Goal: Information Seeking & Learning: Check status

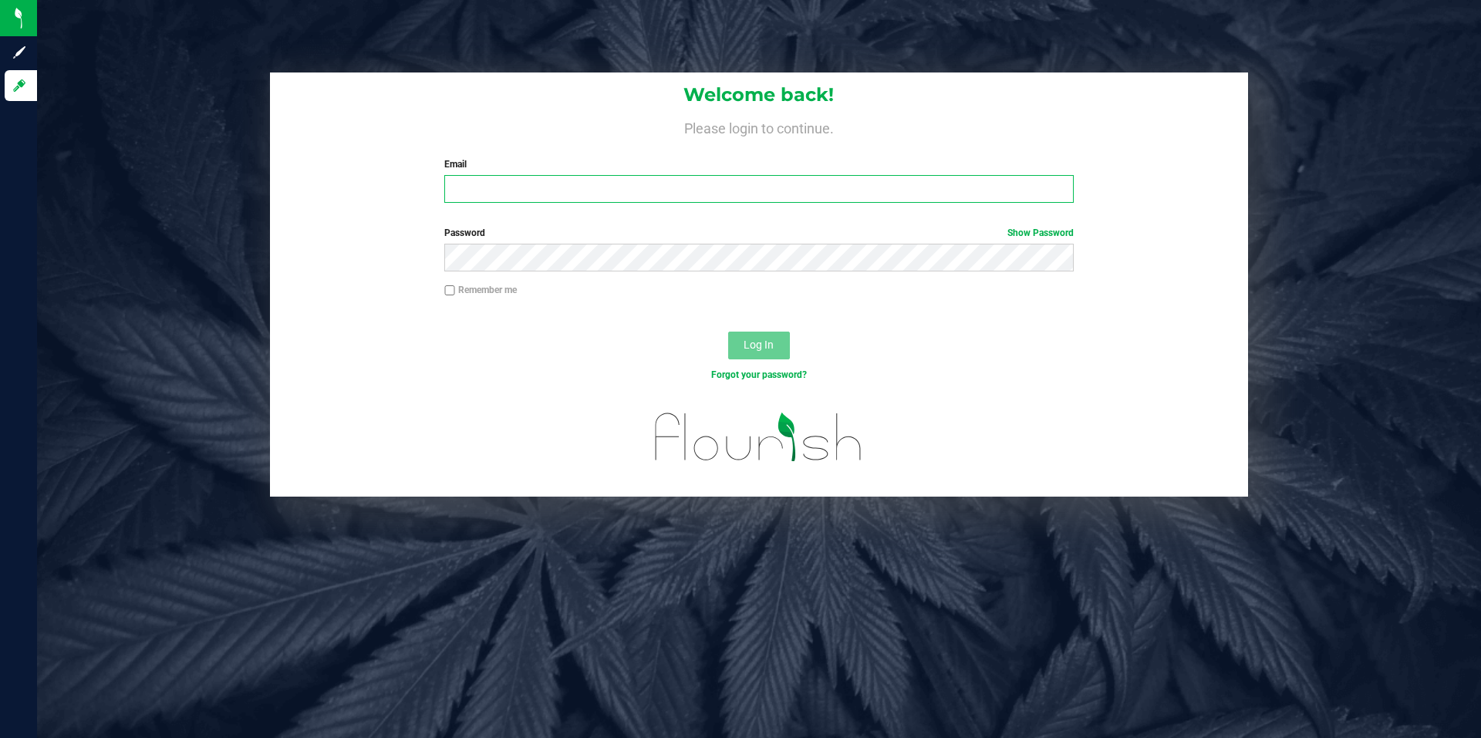
type input "[EMAIL_ADDRESS][DOMAIN_NAME]"
click at [449, 290] on input "Remember me" at bounding box center [449, 290] width 11 height 11
checkbox input "true"
click at [773, 345] on span "Log In" at bounding box center [759, 345] width 30 height 12
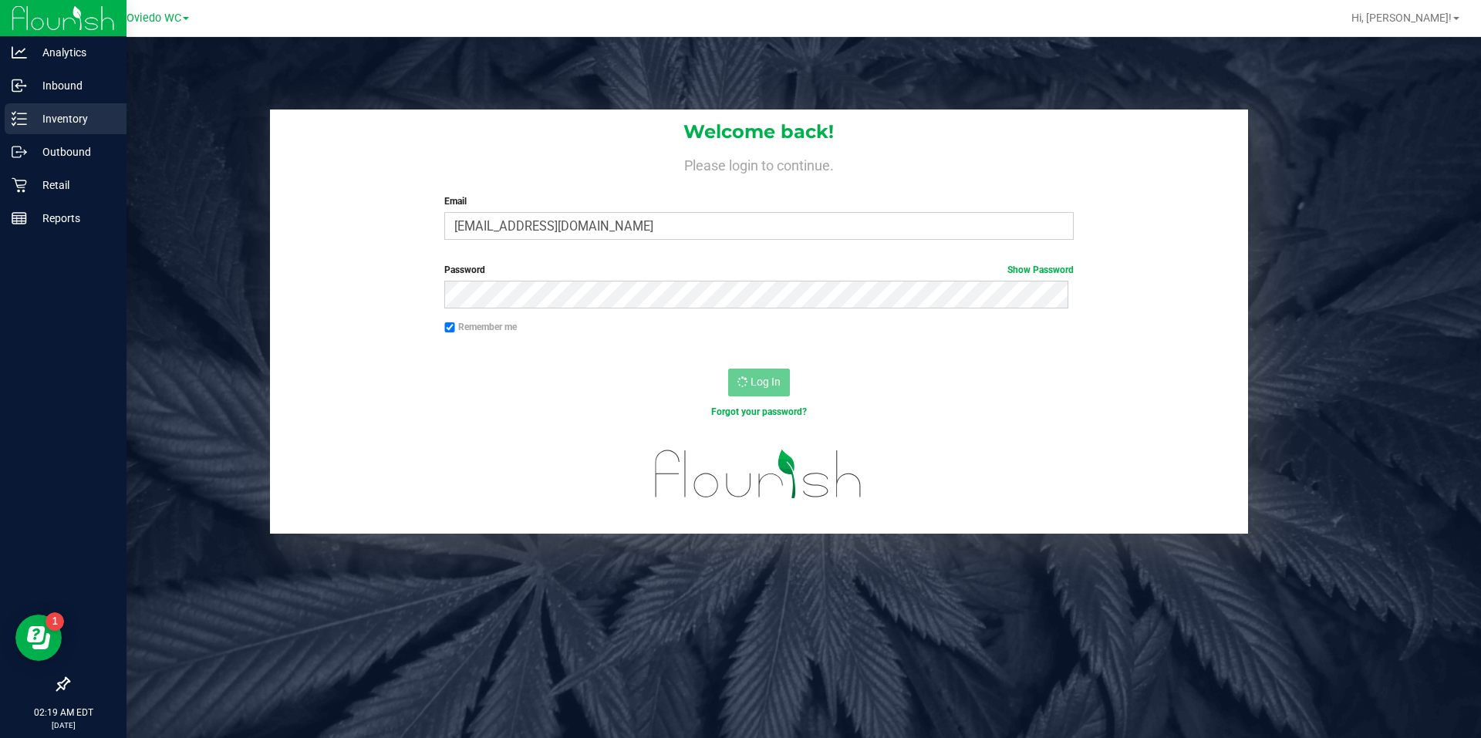
click at [32, 109] on div "Inventory" at bounding box center [66, 118] width 122 height 31
click at [46, 192] on p "Retail" at bounding box center [73, 185] width 93 height 19
click at [59, 111] on p "Inventory" at bounding box center [73, 119] width 93 height 19
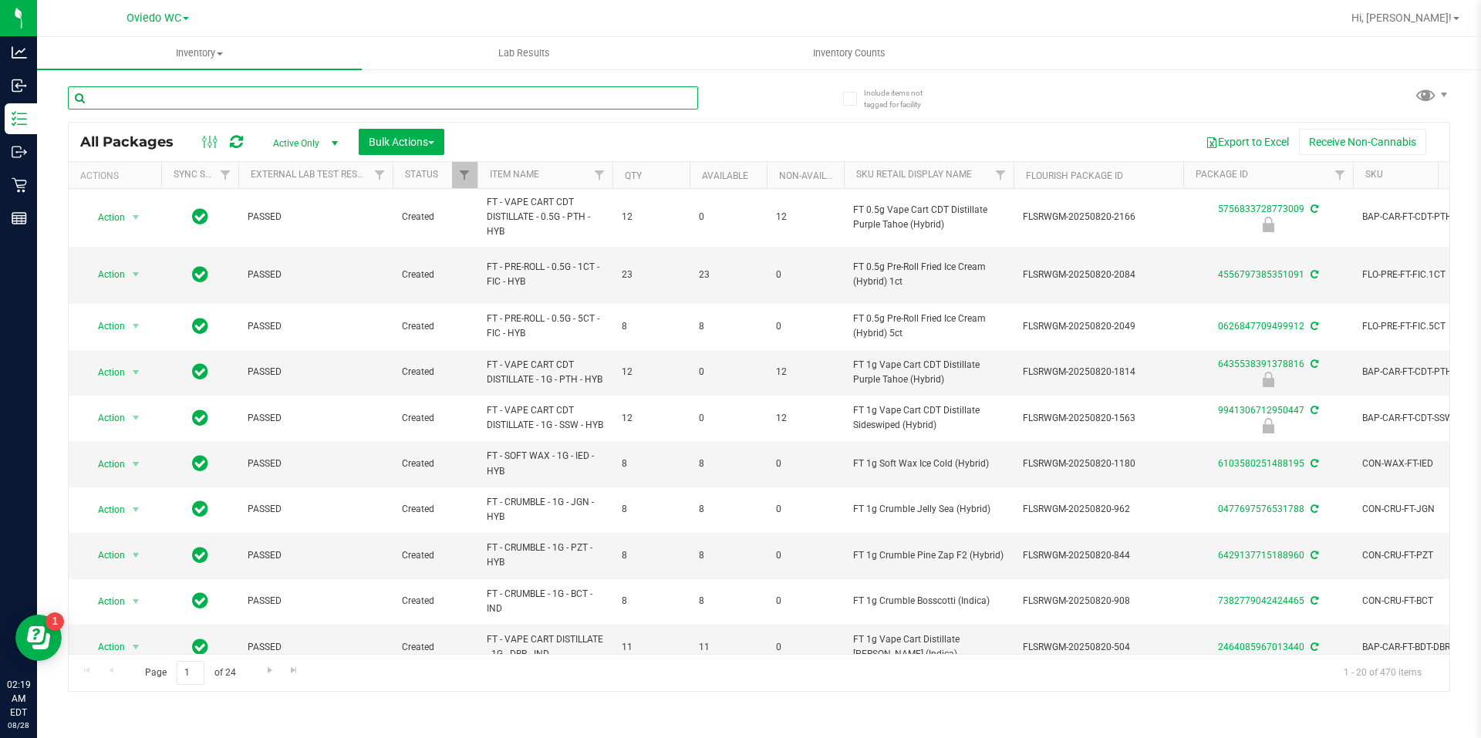
click at [187, 105] on input "text" at bounding box center [383, 97] width 630 height 23
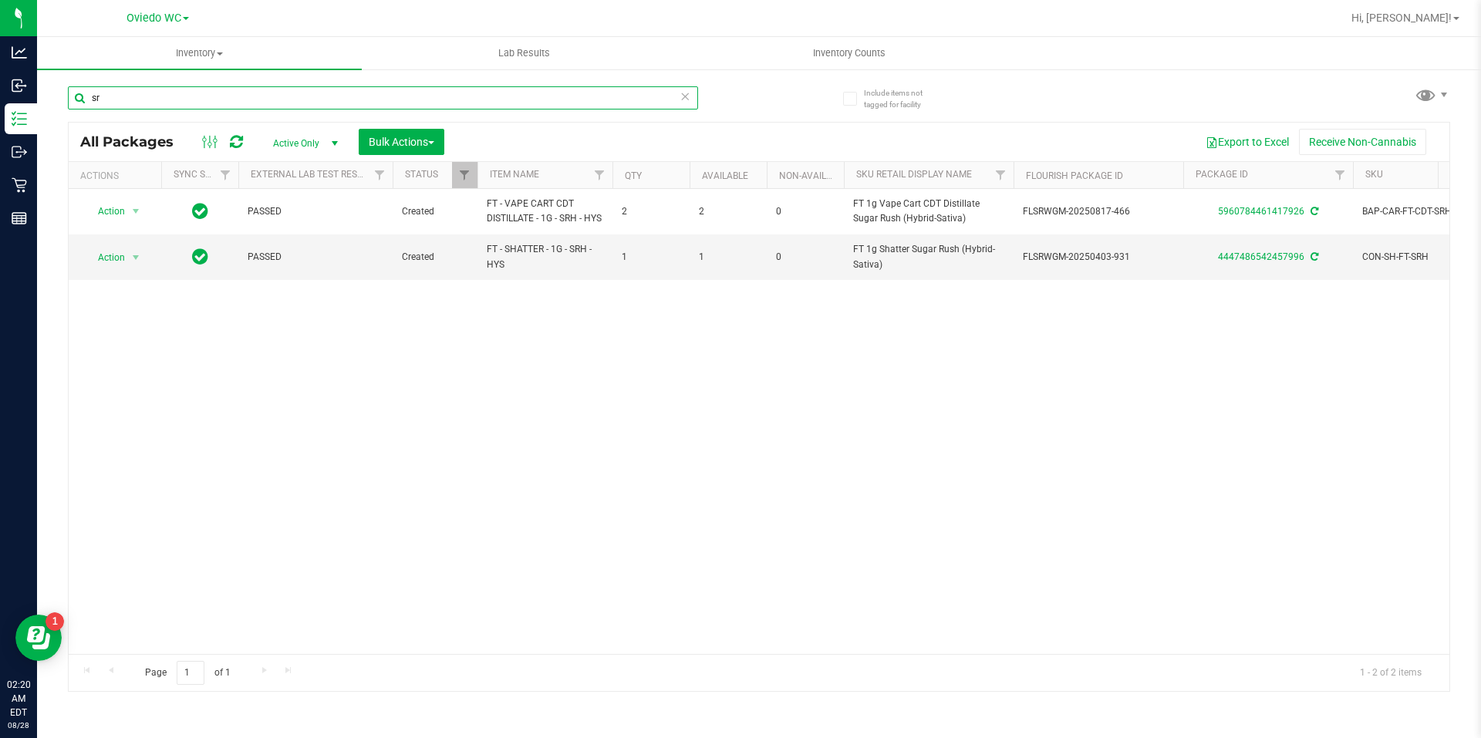
type input "s"
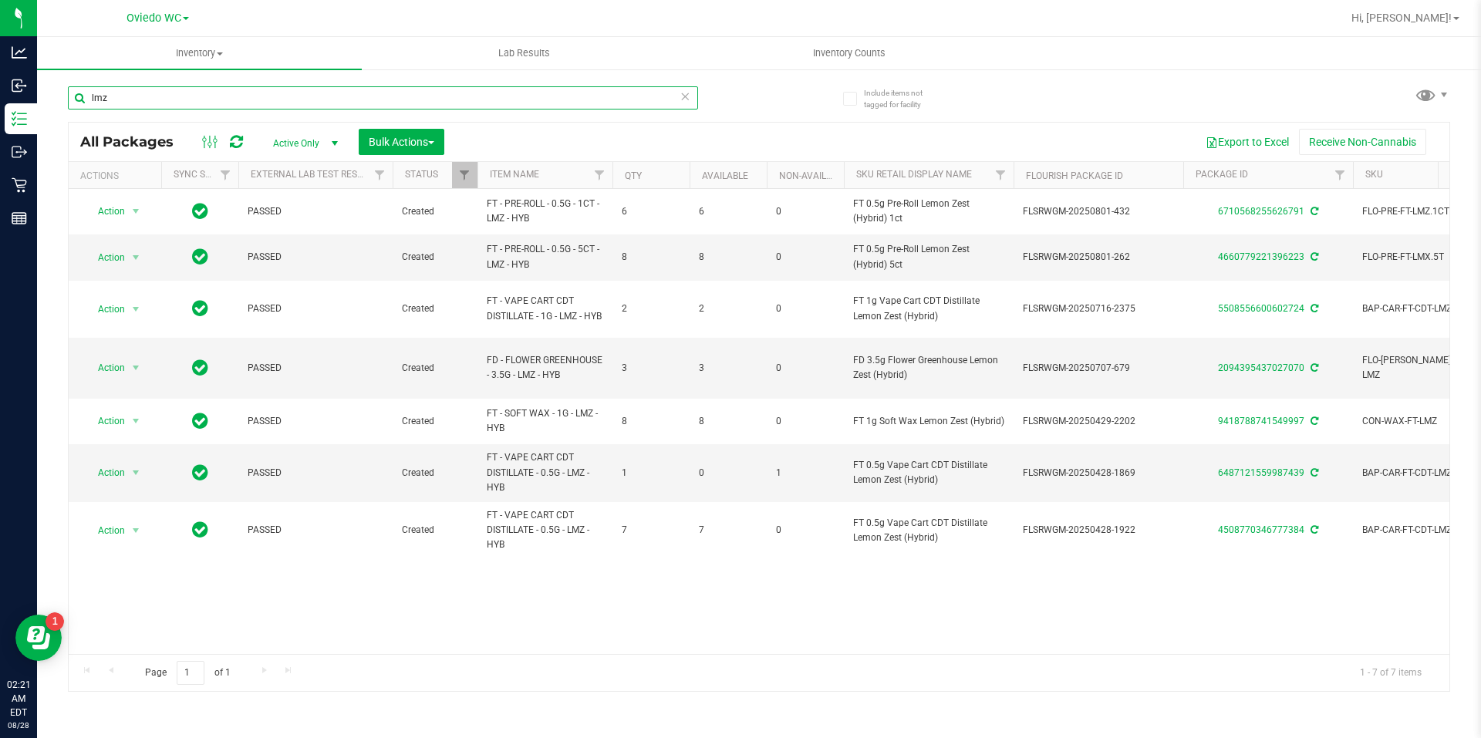
click at [244, 93] on input "lmz" at bounding box center [383, 97] width 630 height 23
click at [243, 93] on input "lmz" at bounding box center [383, 97] width 630 height 23
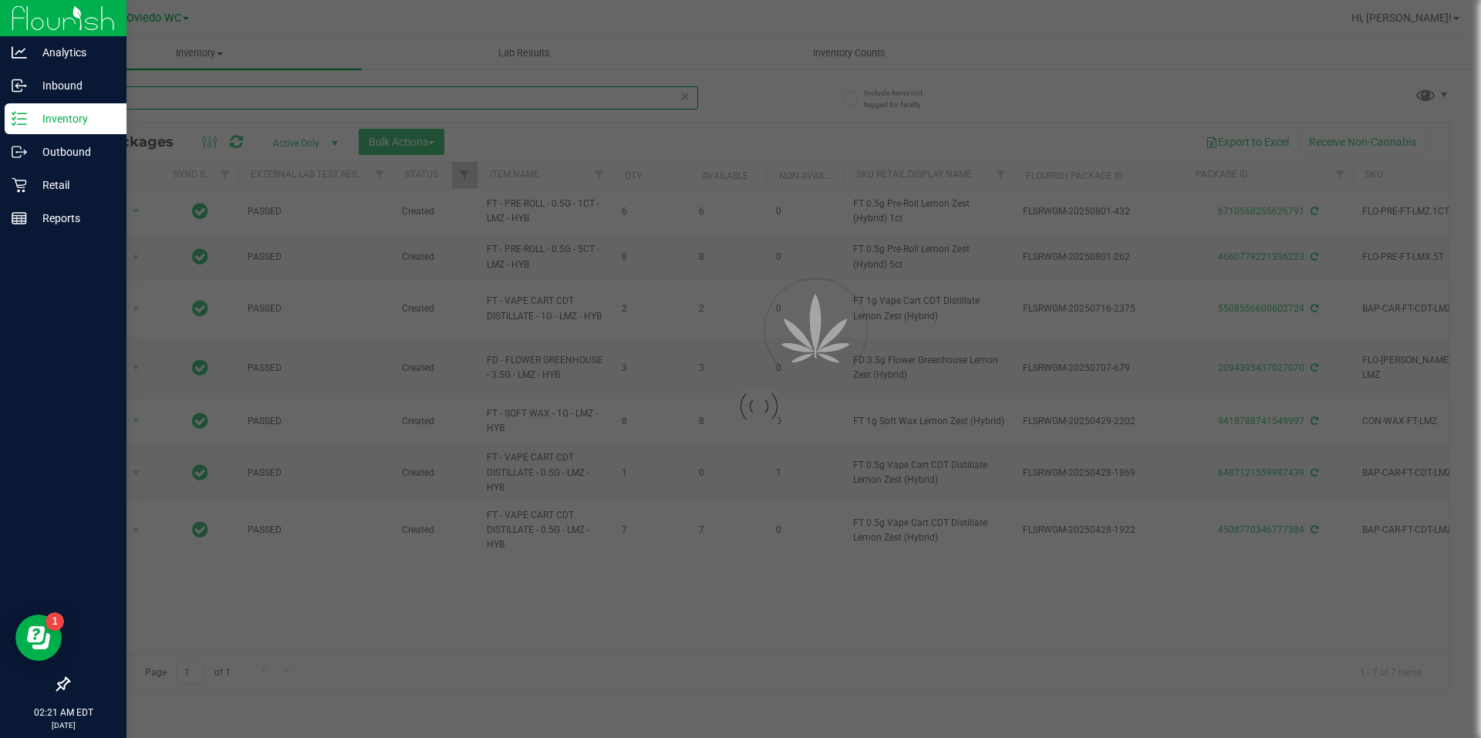
type input "srh"
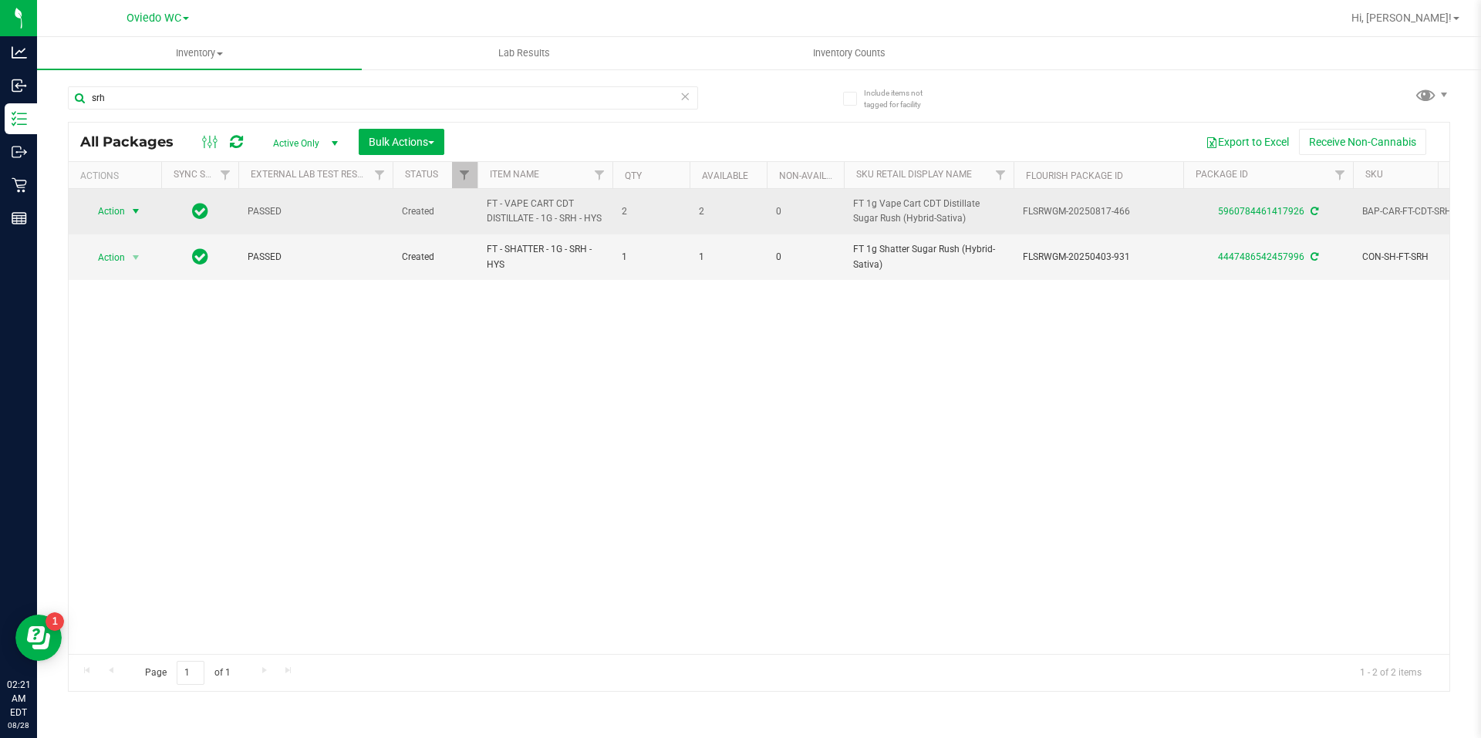
click at [136, 214] on span "select" at bounding box center [136, 211] width 12 height 12
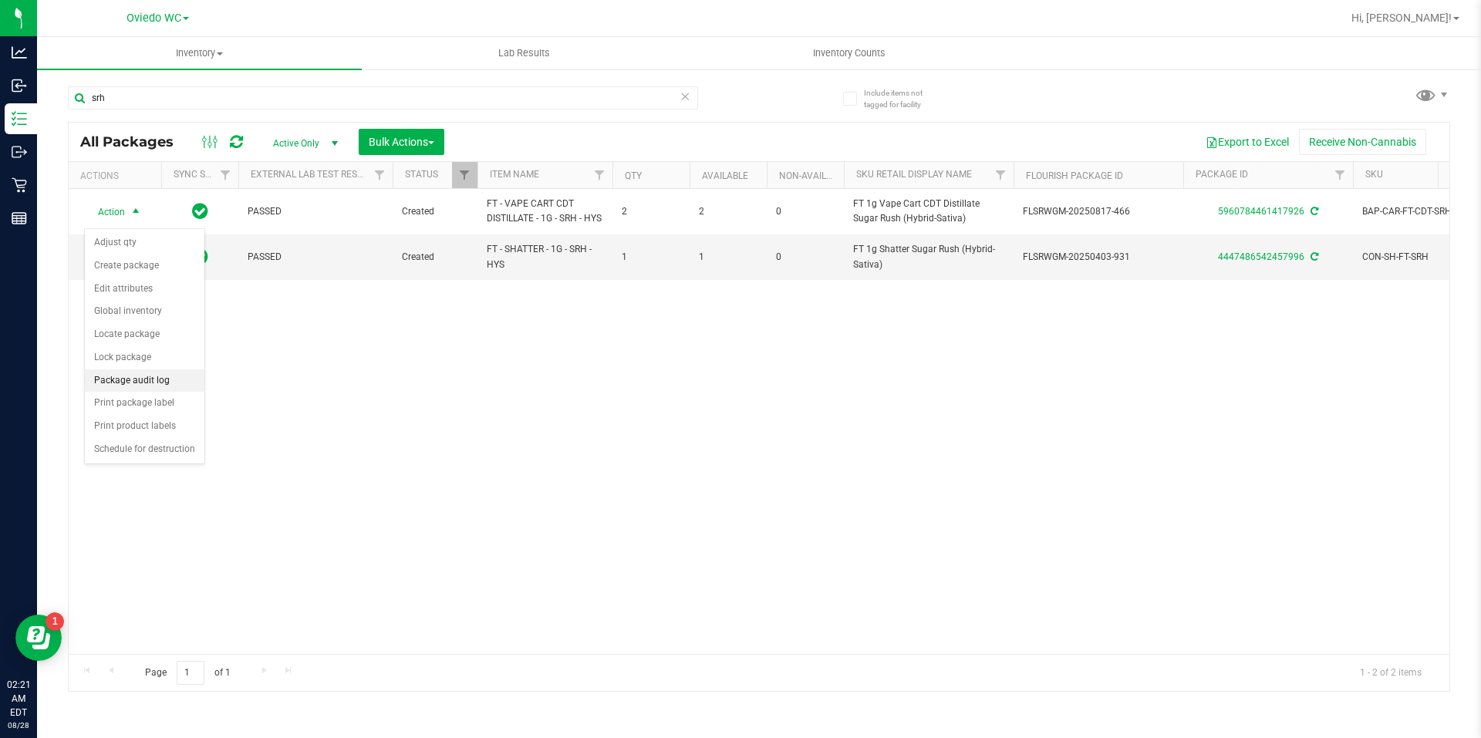
click at [125, 380] on li "Package audit log" at bounding box center [145, 381] width 120 height 23
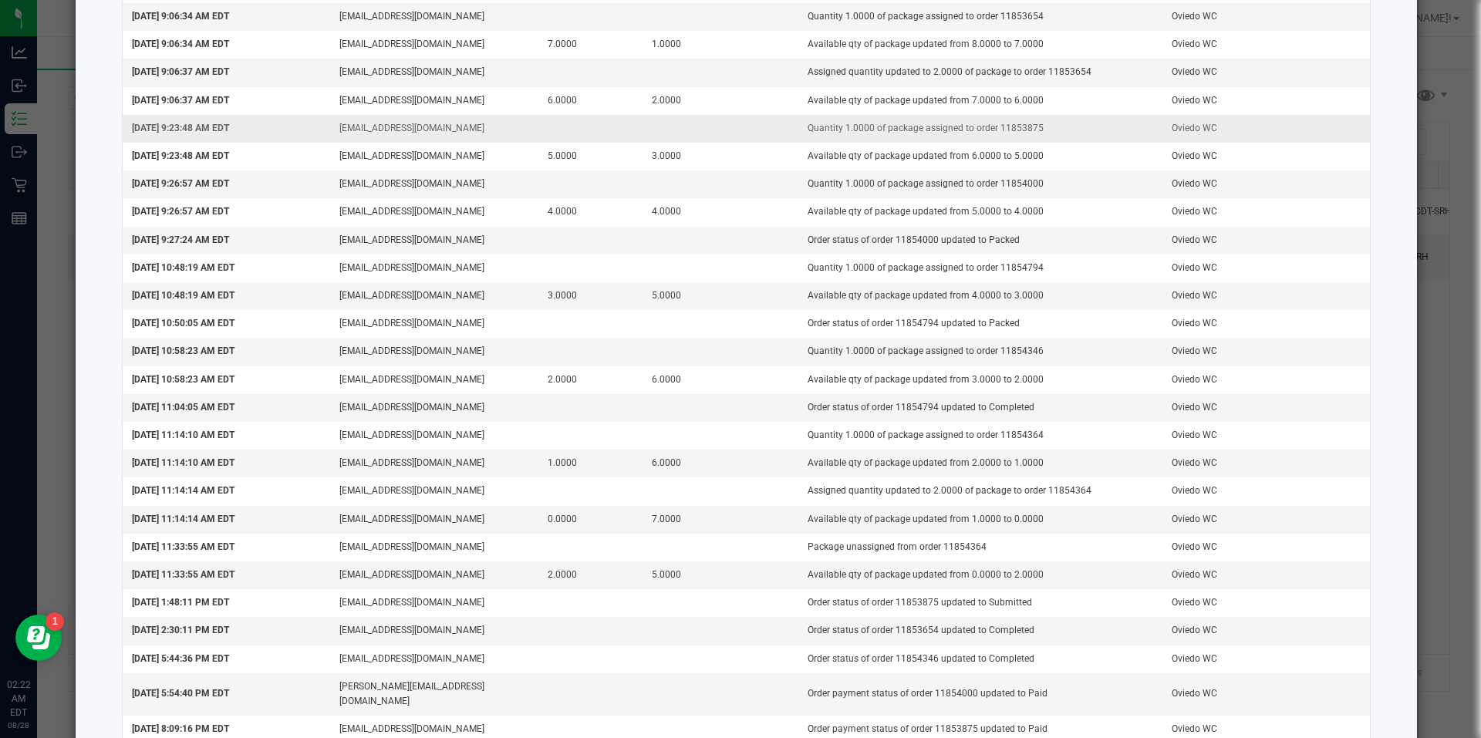
scroll to position [620, 0]
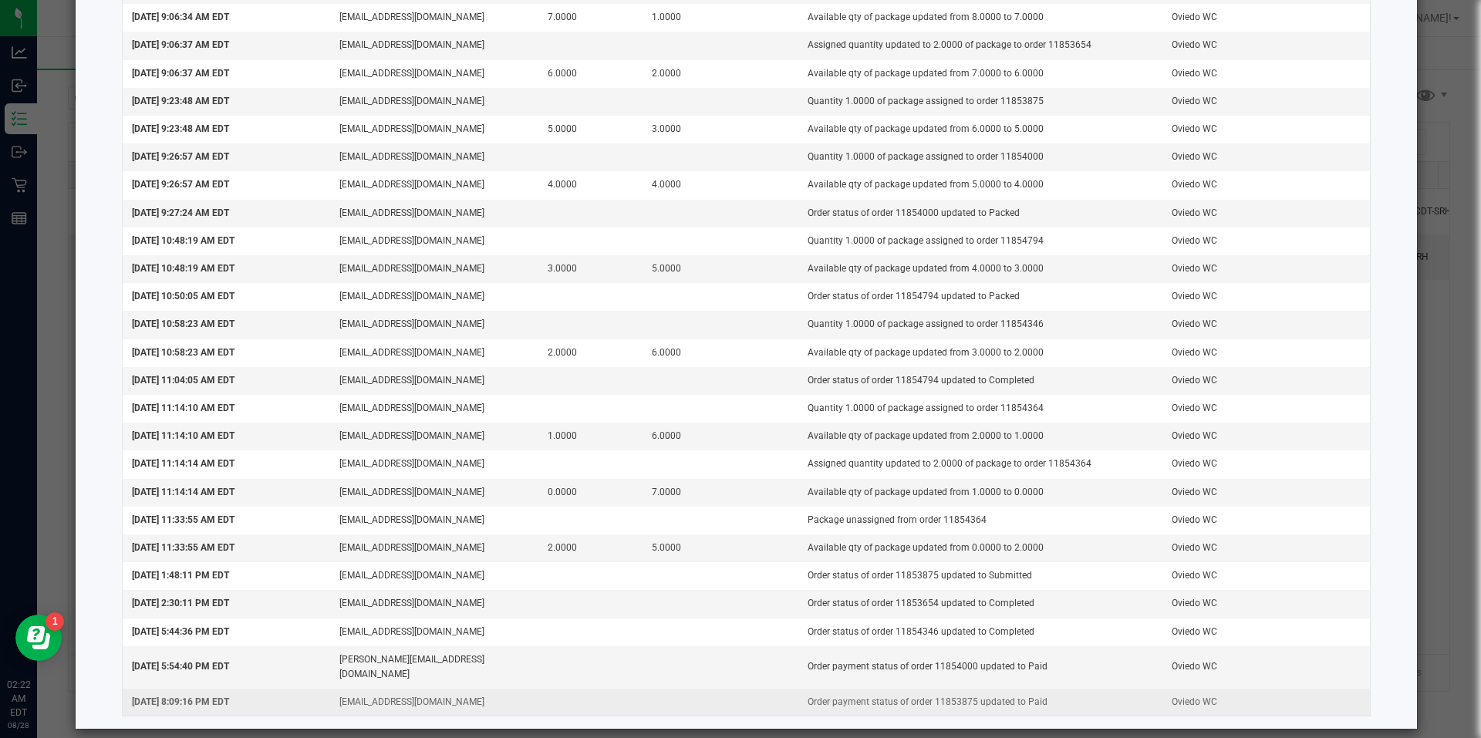
drag, startPoint x: 1038, startPoint y: 687, endPoint x: 853, endPoint y: 675, distance: 184.8
click at [853, 689] on td "Order payment status of order 11853875 updated to Paid" at bounding box center [981, 702] width 364 height 27
drag, startPoint x: 793, startPoint y: 664, endPoint x: 1036, endPoint y: 684, distance: 243.8
click at [1036, 684] on tbody "Aug 25, 2025 10:02:14 AM EDT flourish-biotrack [v0.1.0] 12.0000 0.0000 Package …" at bounding box center [747, 109] width 1248 height 1215
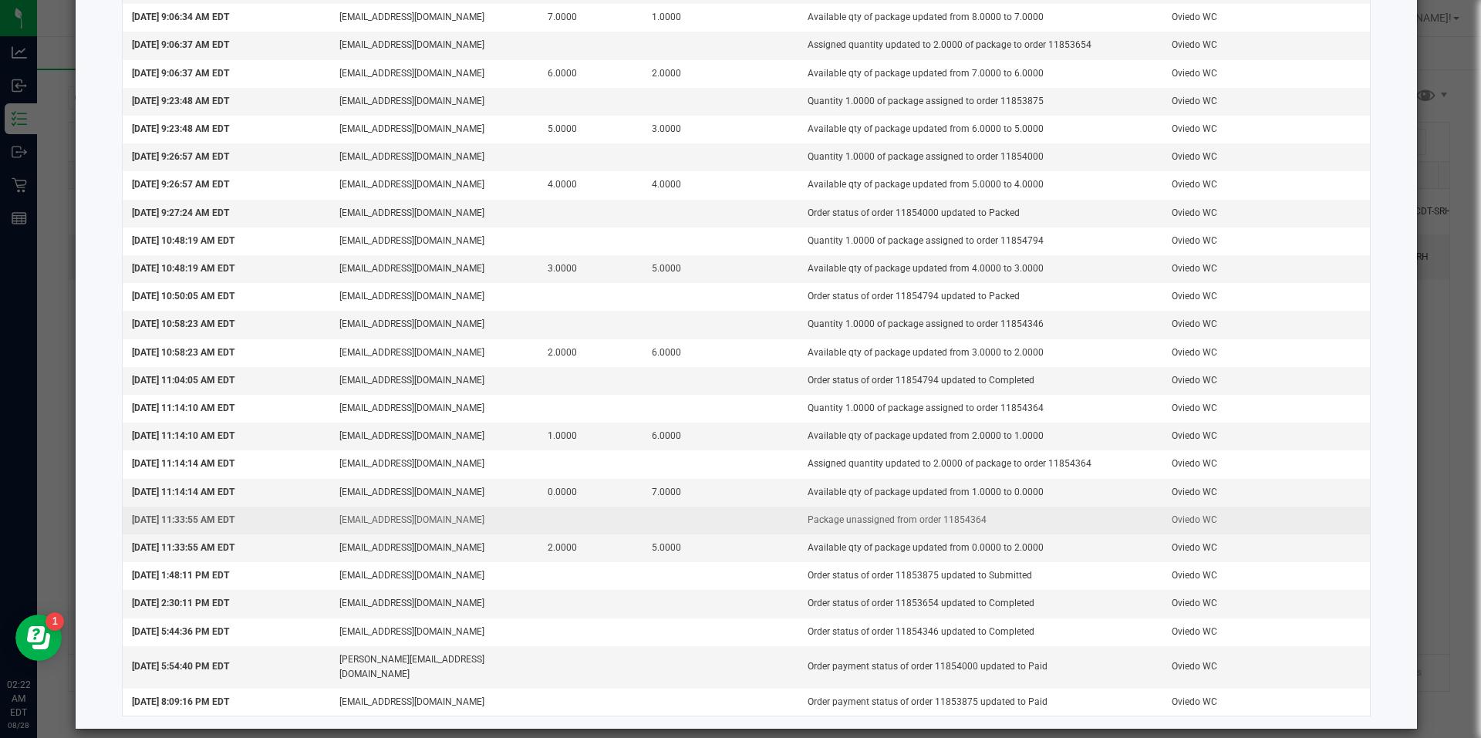
click at [1059, 514] on td "Package unassigned from order 11854364" at bounding box center [981, 521] width 364 height 28
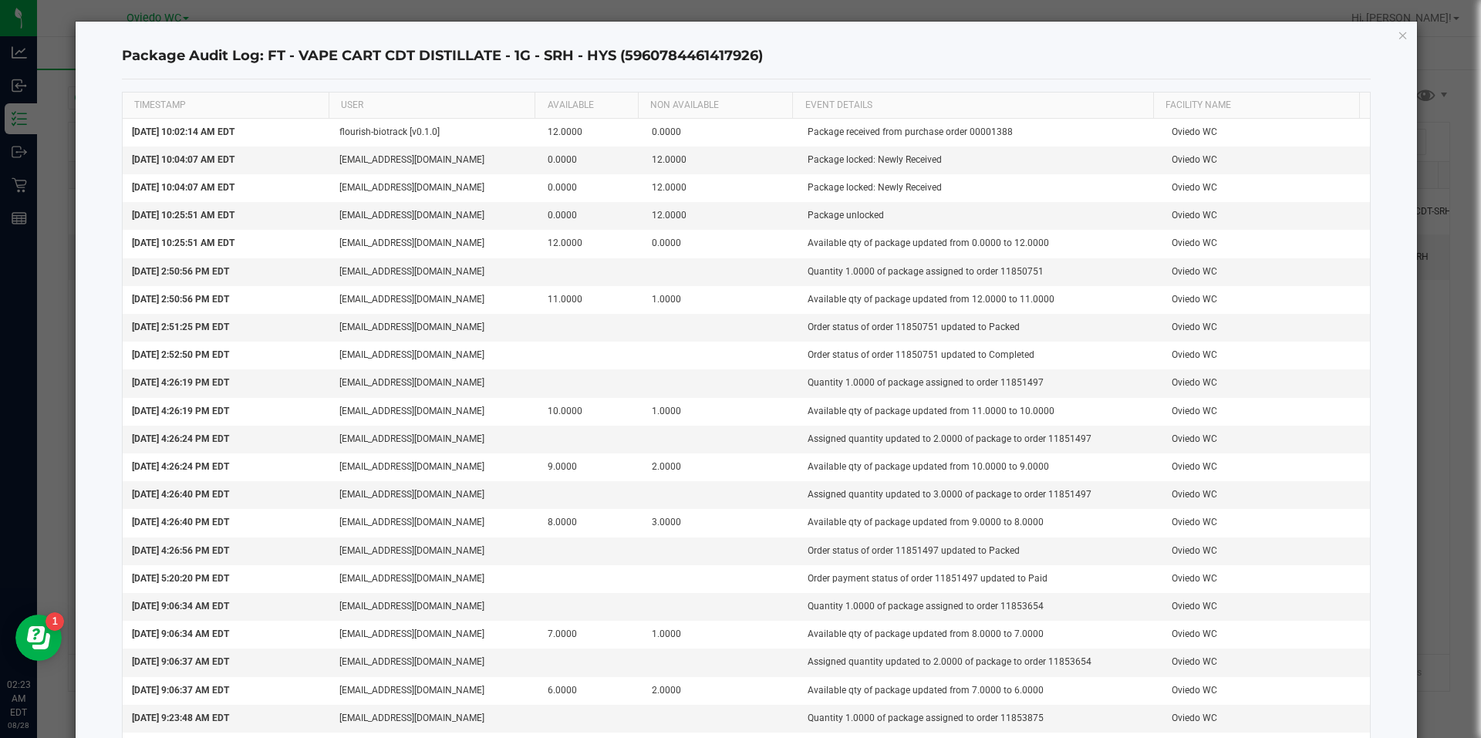
scroll to position [0, 0]
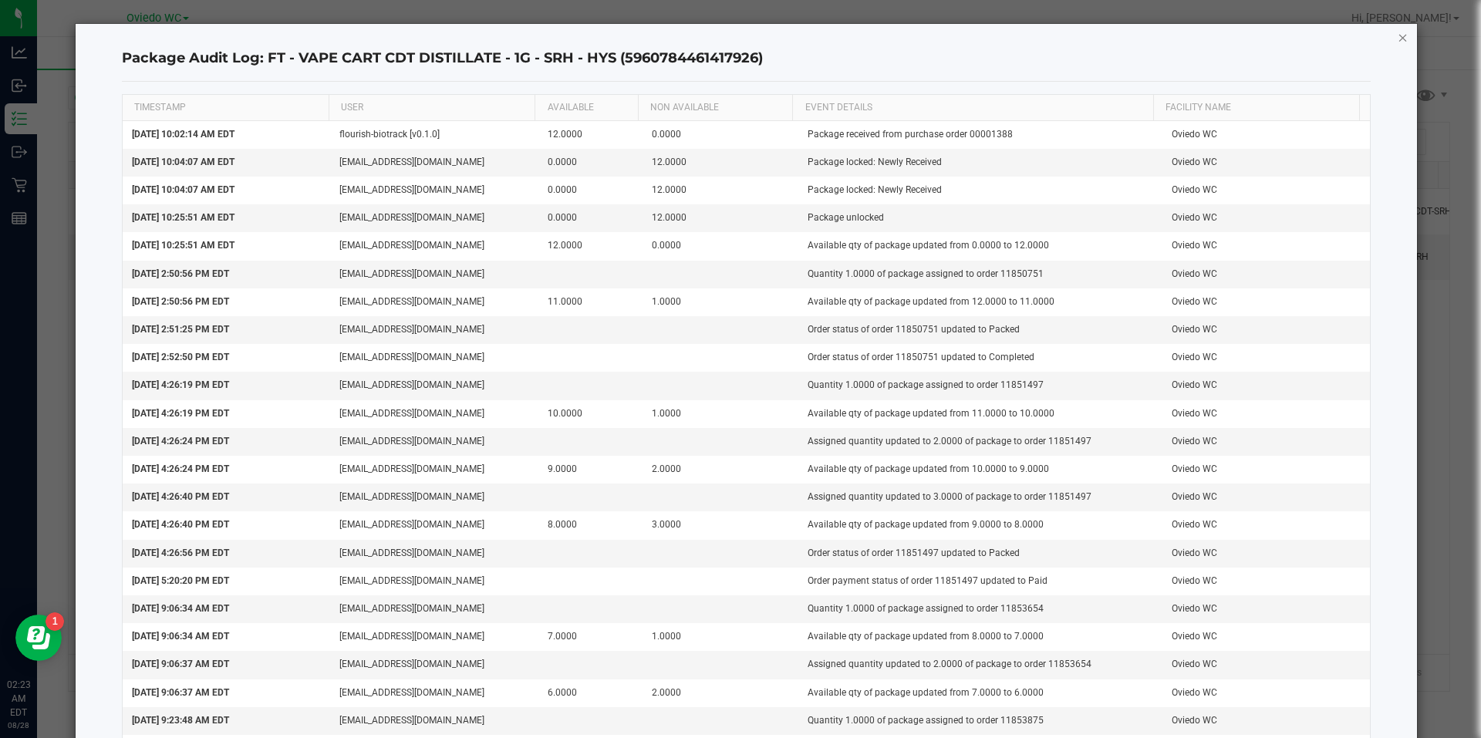
click at [1398, 32] on icon "button" at bounding box center [1403, 37] width 11 height 19
